Goal: Ask a question

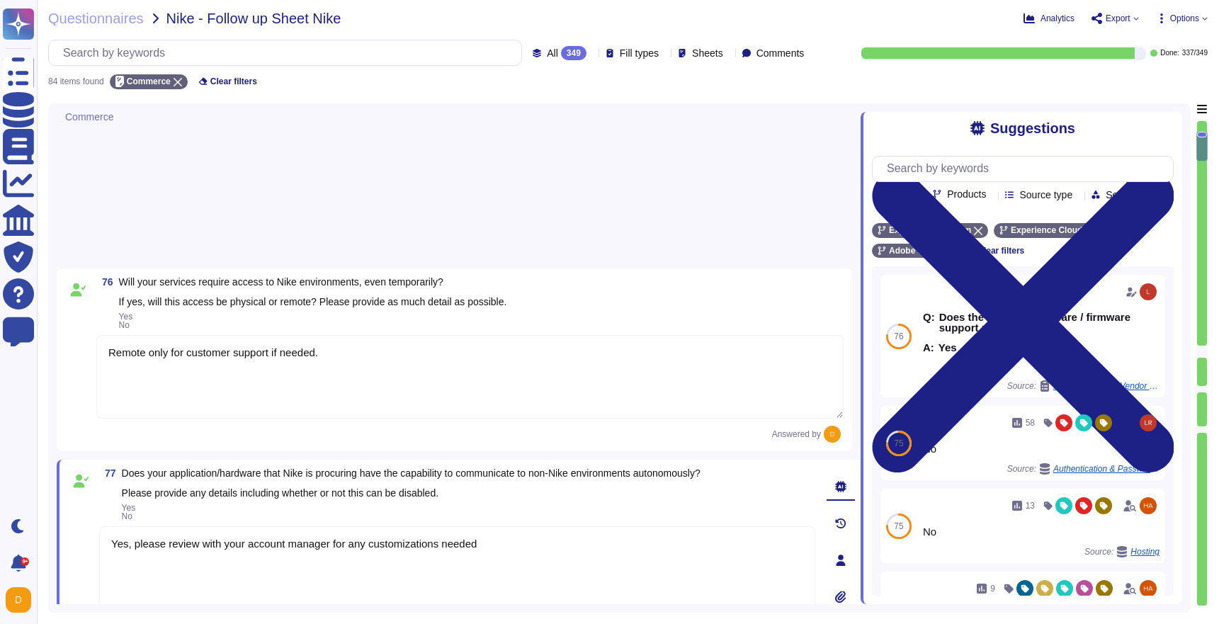
type textarea "Remote only for customer support if needed."
type textarea "Yes, please review with your account manager for any customizations needed"
type textarea "Adobe has not suffered any data loss or security breaches within the last three…"
type textarea "Adobe ensures that all communication with stakeholders, including NIKE, is cond…"
type textarea "Adobe offers several APIs to its clients, enabling integration of Adobe service…"
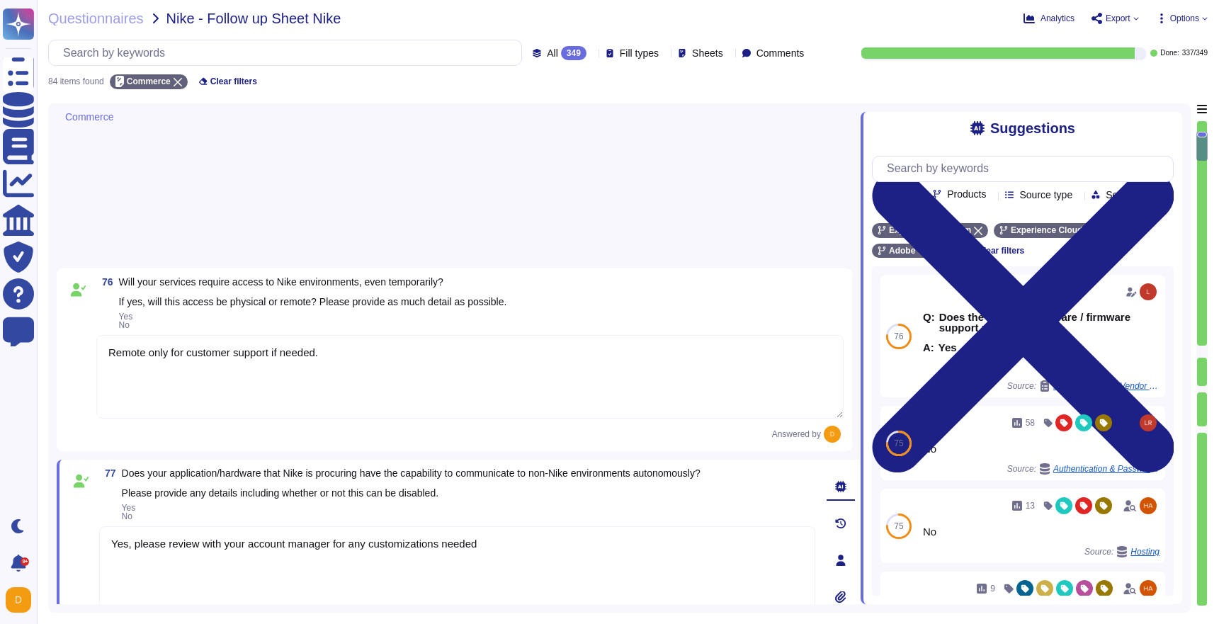
type textarea "No, all Adobe products are developed in-house, and Adobe does not outsource dev…"
type textarea "IoT devices are not in scope for the service offering"
type textarea "Adobe employs file integrity monitoring as part of its security measures, which…"
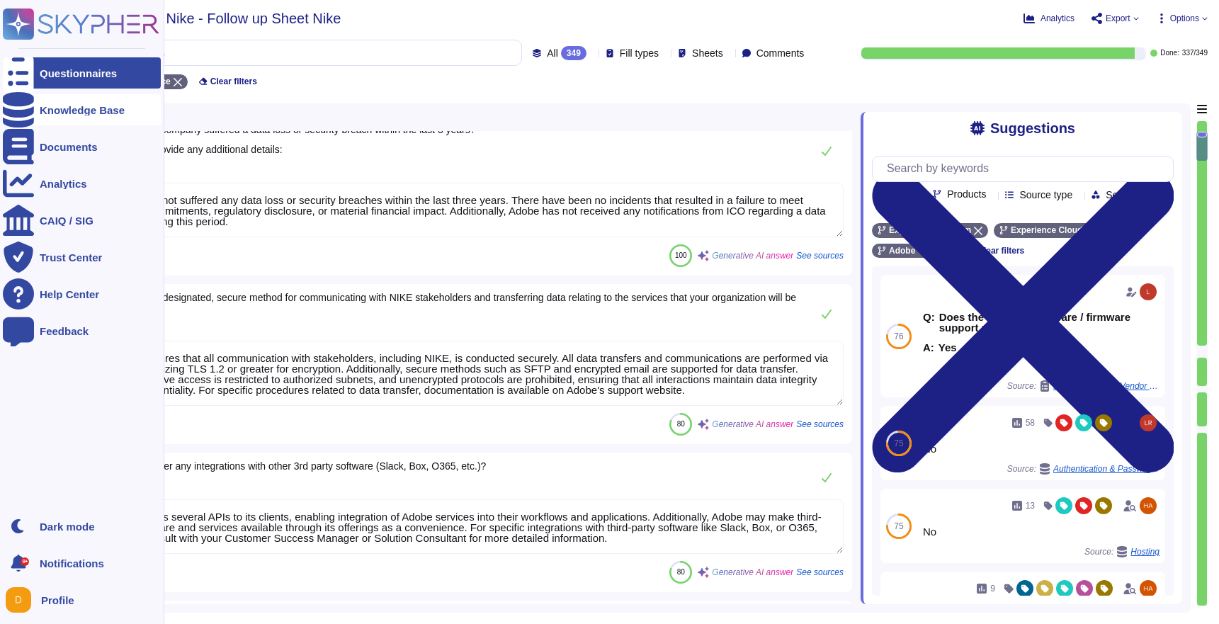
click at [76, 117] on div "Knowledge Base" at bounding box center [82, 109] width 158 height 31
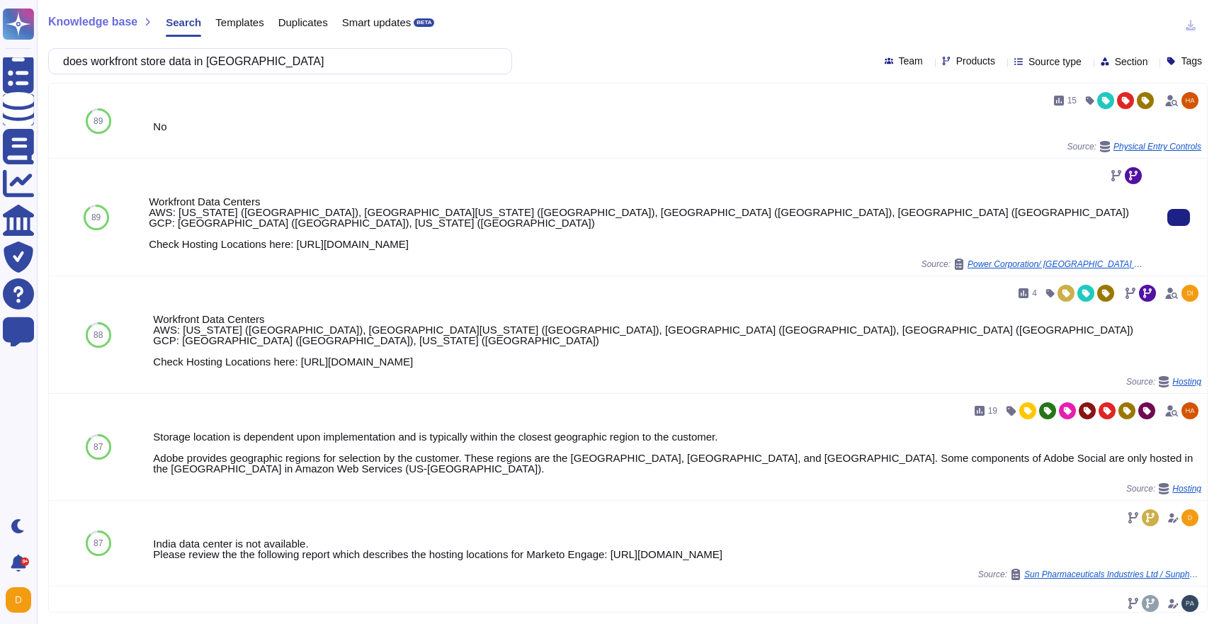
type input "does workfront store data in [GEOGRAPHIC_DATA]"
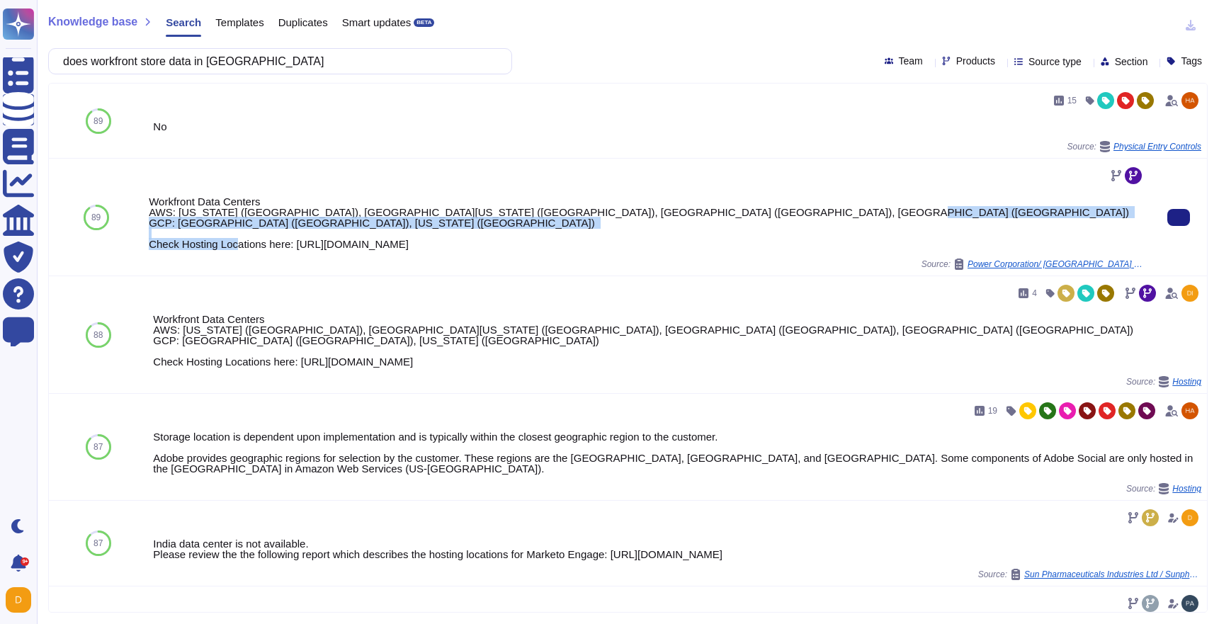
drag, startPoint x: 962, startPoint y: 246, endPoint x: 299, endPoint y: 244, distance: 662.7
click at [299, 244] on div "Workfront Data Centers AWS: [US_STATE] ([GEOGRAPHIC_DATA]), [GEOGRAPHIC_DATA][U…" at bounding box center [646, 222] width 995 height 53
copy div "[URL][DOMAIN_NAME]"
